Goal: Find specific page/section: Find specific page/section

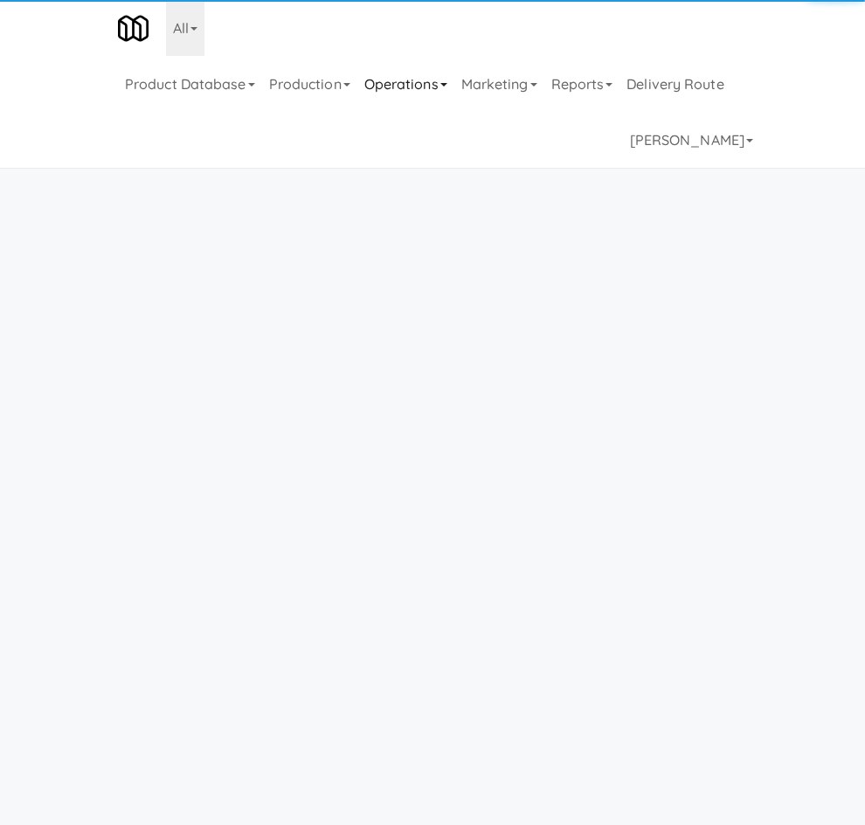
click at [370, 56] on link "Operations" at bounding box center [405, 84] width 97 height 56
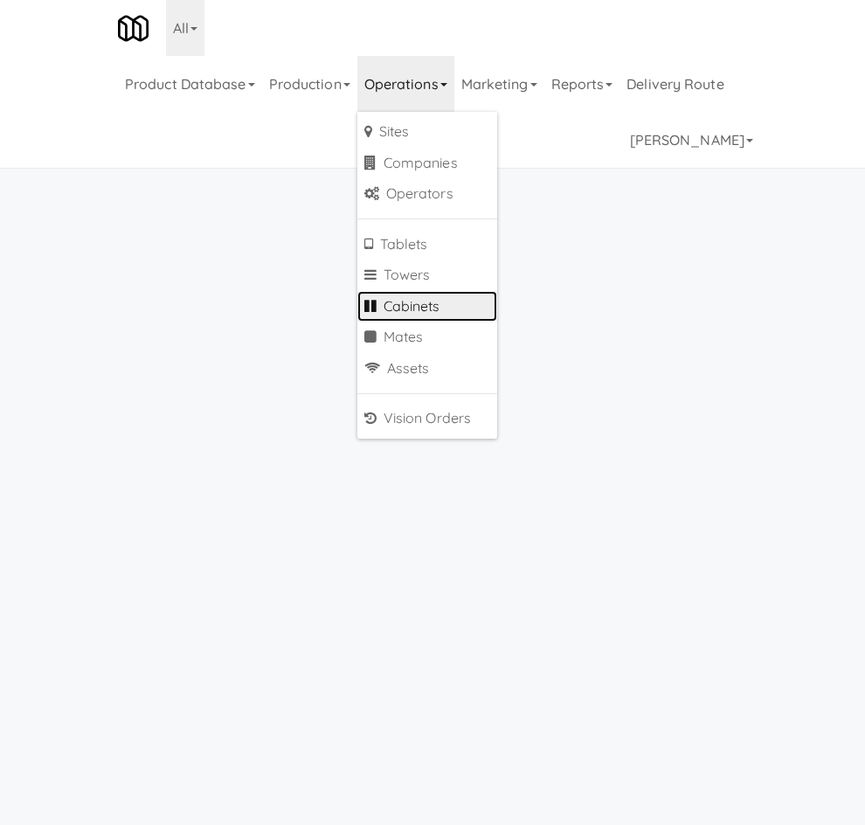
click at [438, 291] on link "Cabinets" at bounding box center [427, 306] width 140 height 31
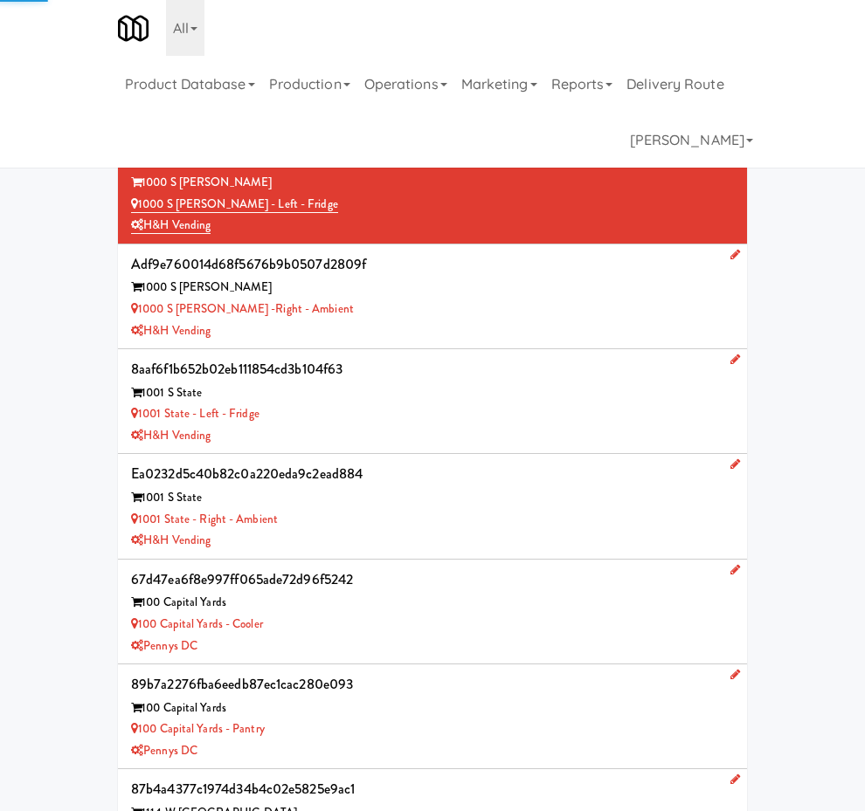
type input "3"
click at [411, 56] on link "Operations" at bounding box center [405, 84] width 97 height 56
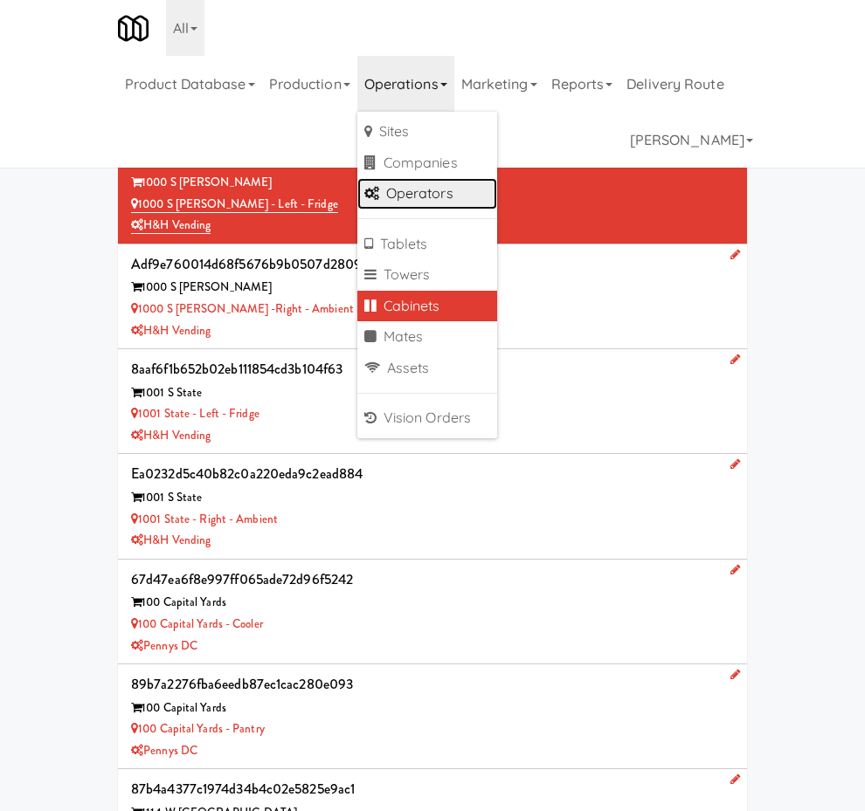
click at [432, 178] on link "Operators" at bounding box center [427, 193] width 140 height 31
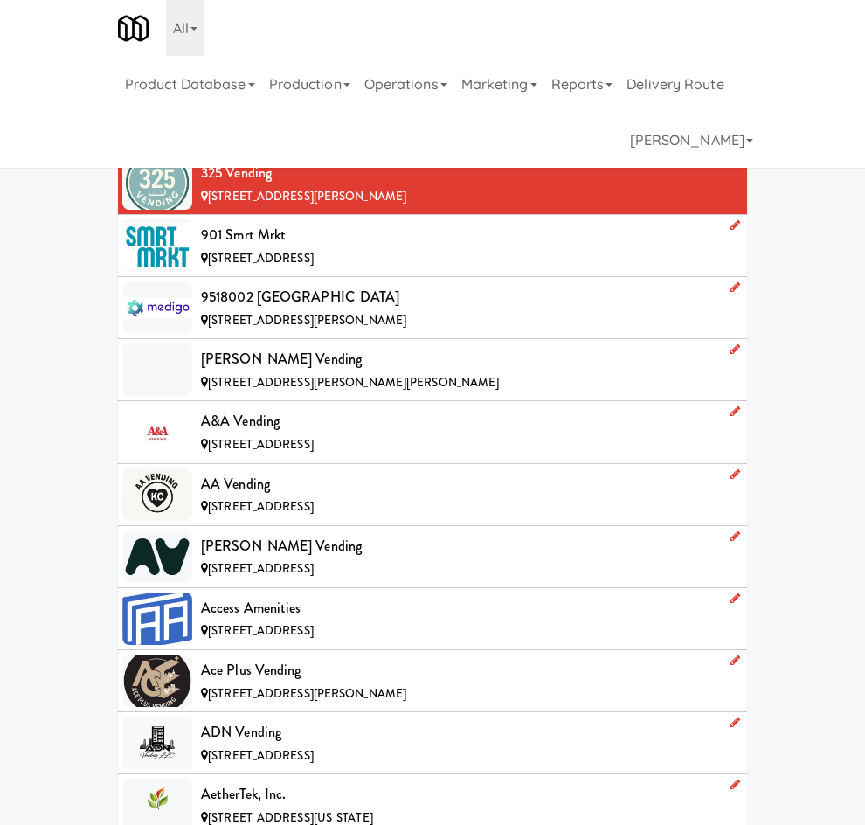
type input "family market"
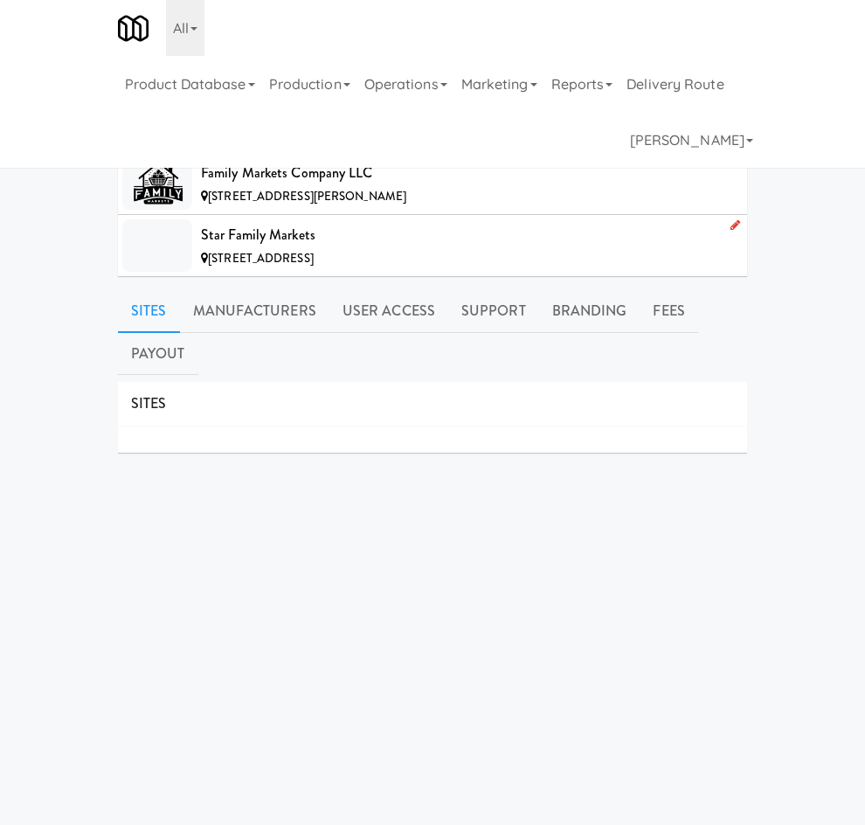
click at [208, 204] on span "[STREET_ADDRESS][PERSON_NAME]" at bounding box center [307, 196] width 198 height 17
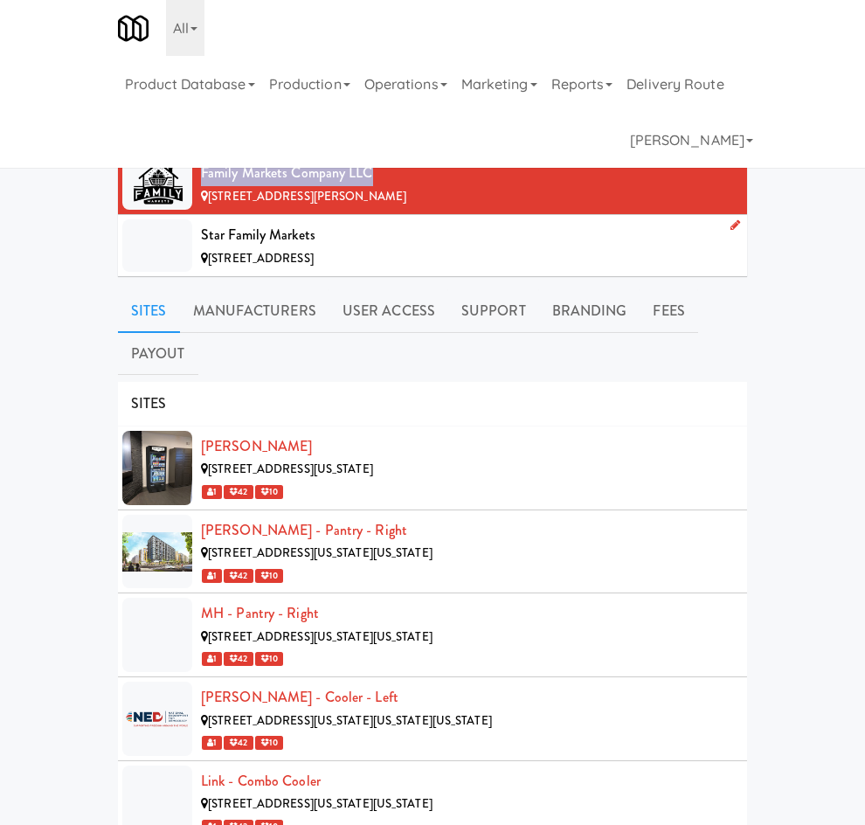
drag, startPoint x: 106, startPoint y: 199, endPoint x: 138, endPoint y: 228, distance: 43.3
click at [201, 186] on div "Family Markets Company LLC" at bounding box center [467, 173] width 533 height 26
copy div "Family Markets Company LLC"
